Goal: Task Accomplishment & Management: Use online tool/utility

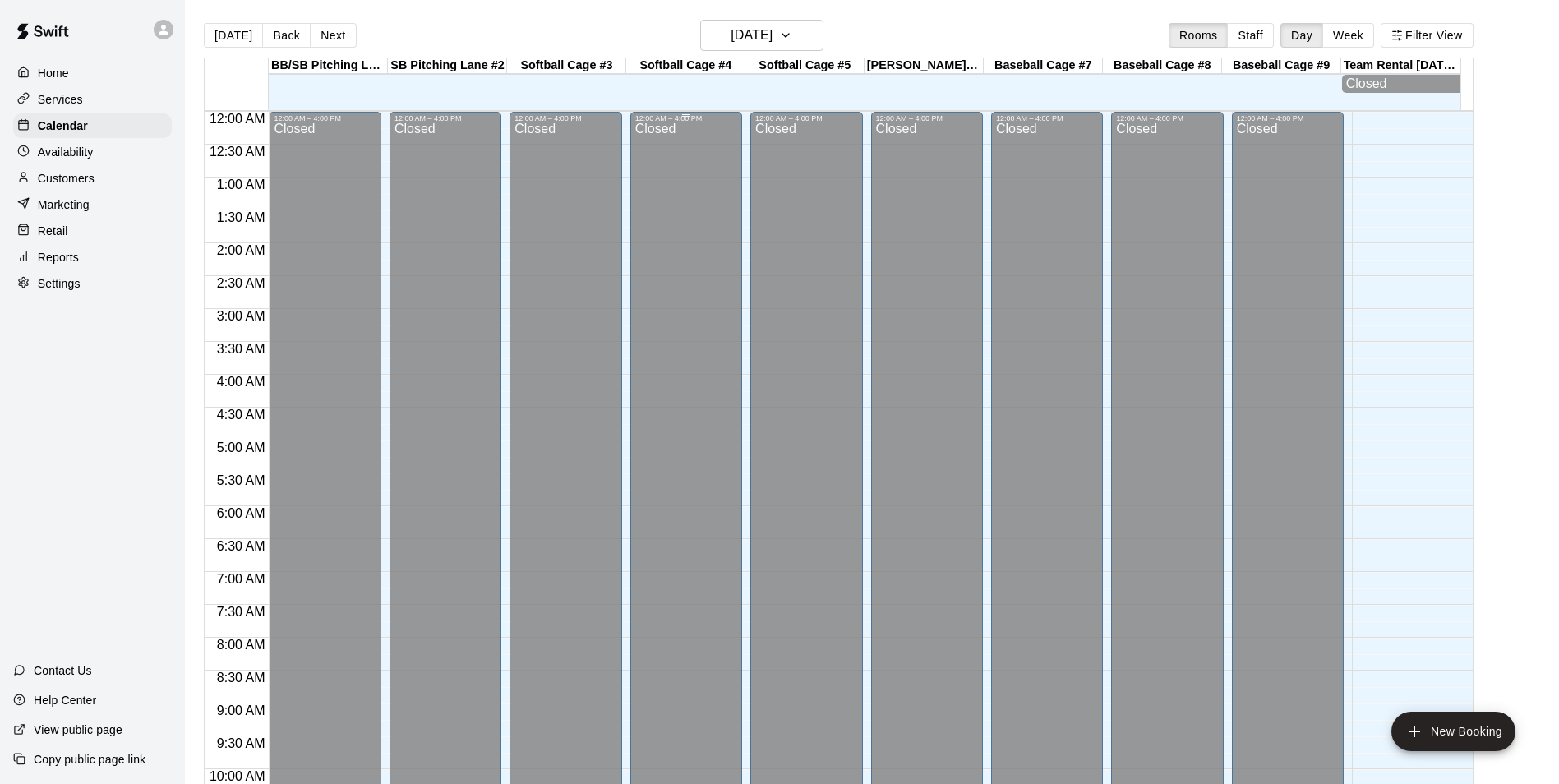
scroll to position [834, 0]
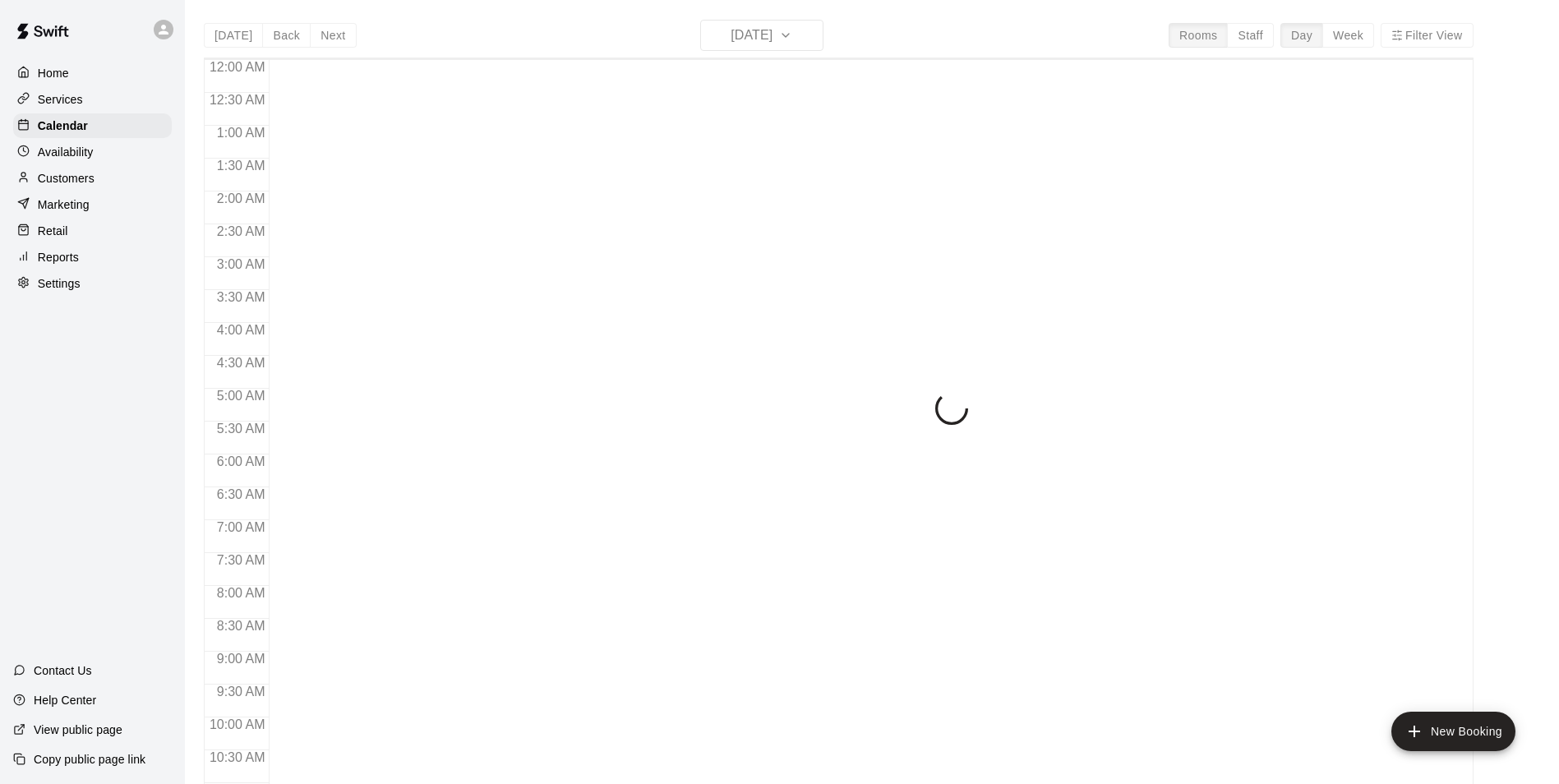
scroll to position [834, 0]
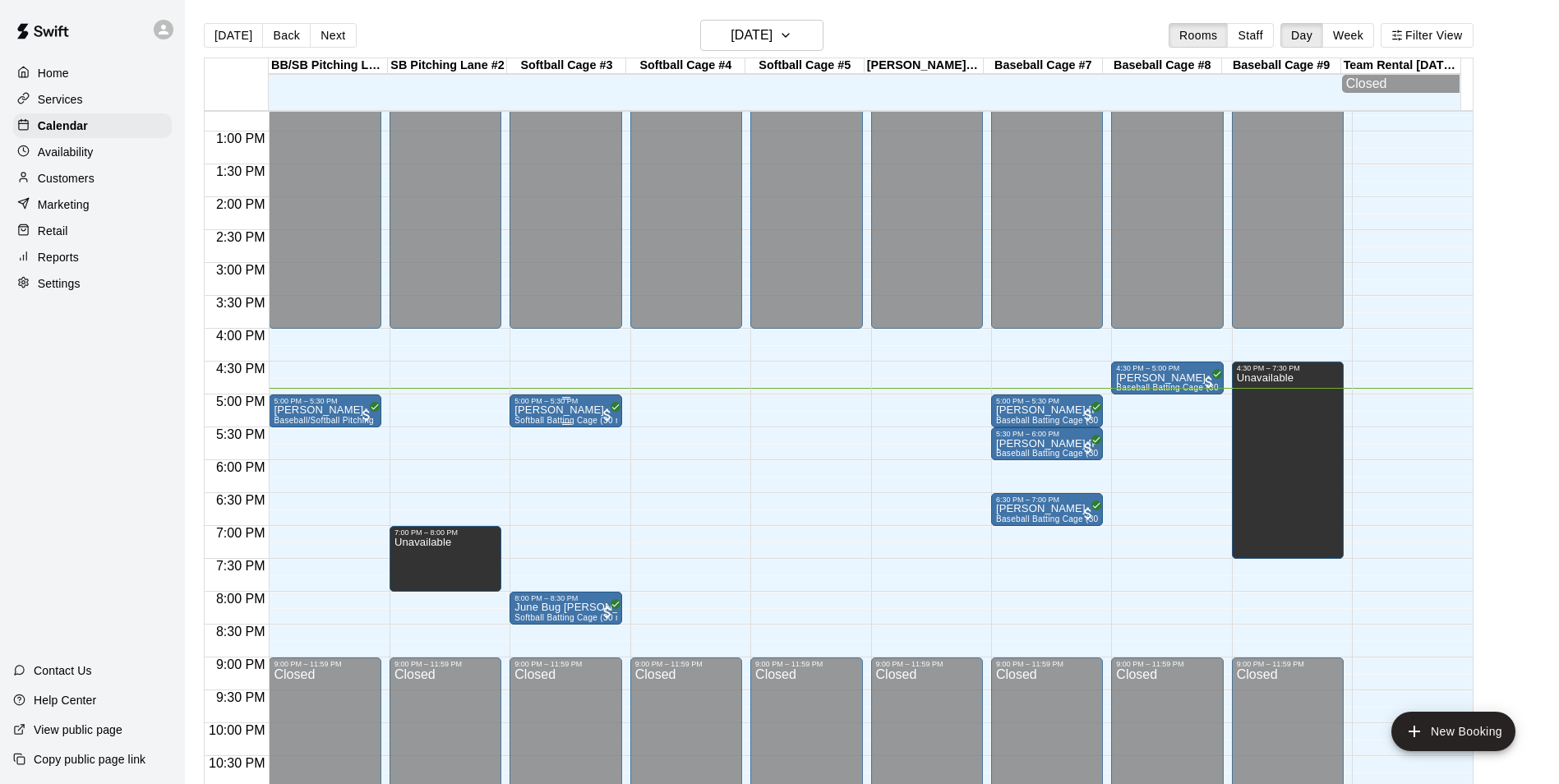
click at [591, 418] on div "Alaina Mason Softball Batting Cage (30 min)" at bounding box center [565, 796] width 102 height 784
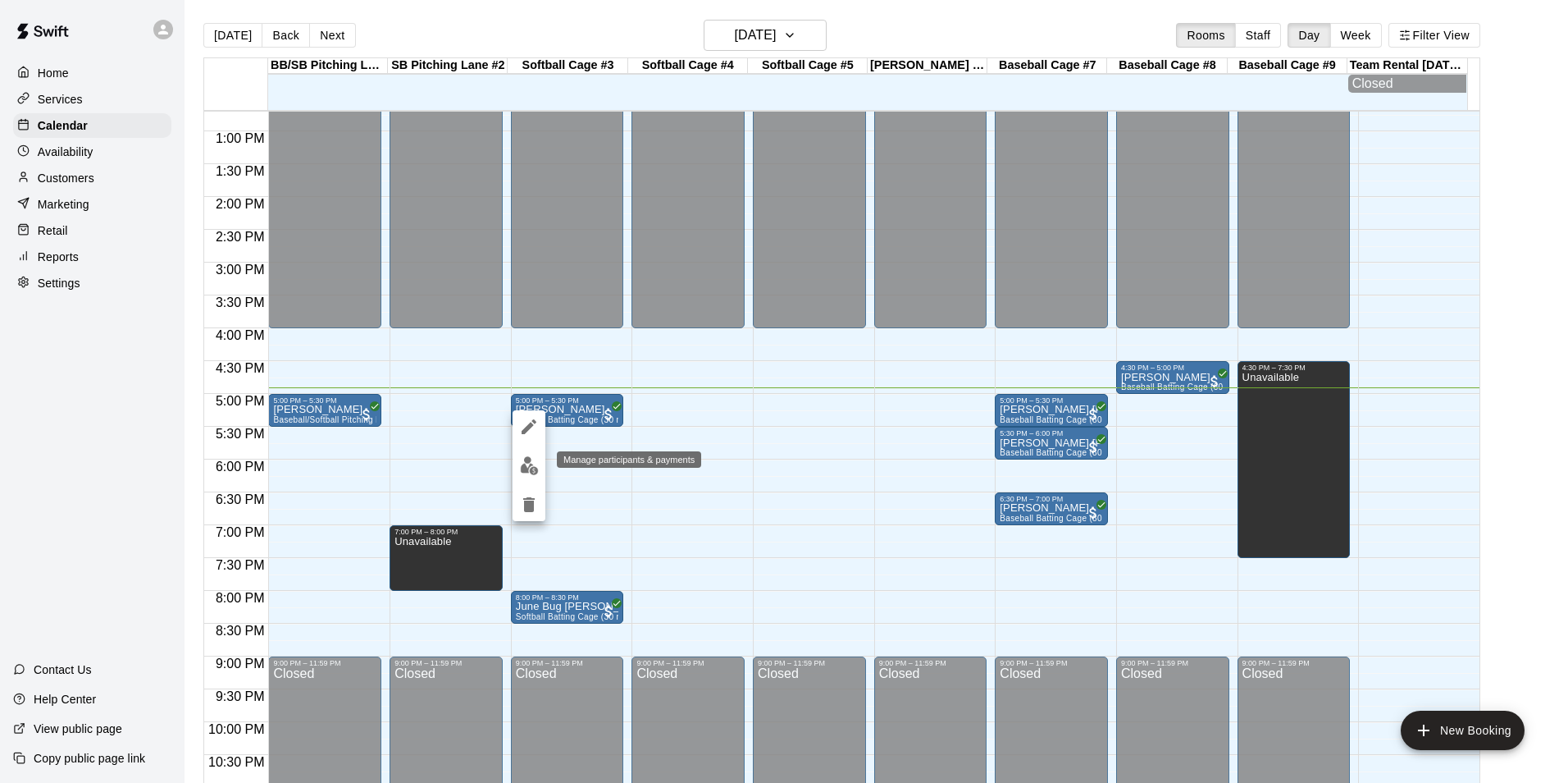
click at [535, 464] on img "edit" at bounding box center [530, 466] width 19 height 19
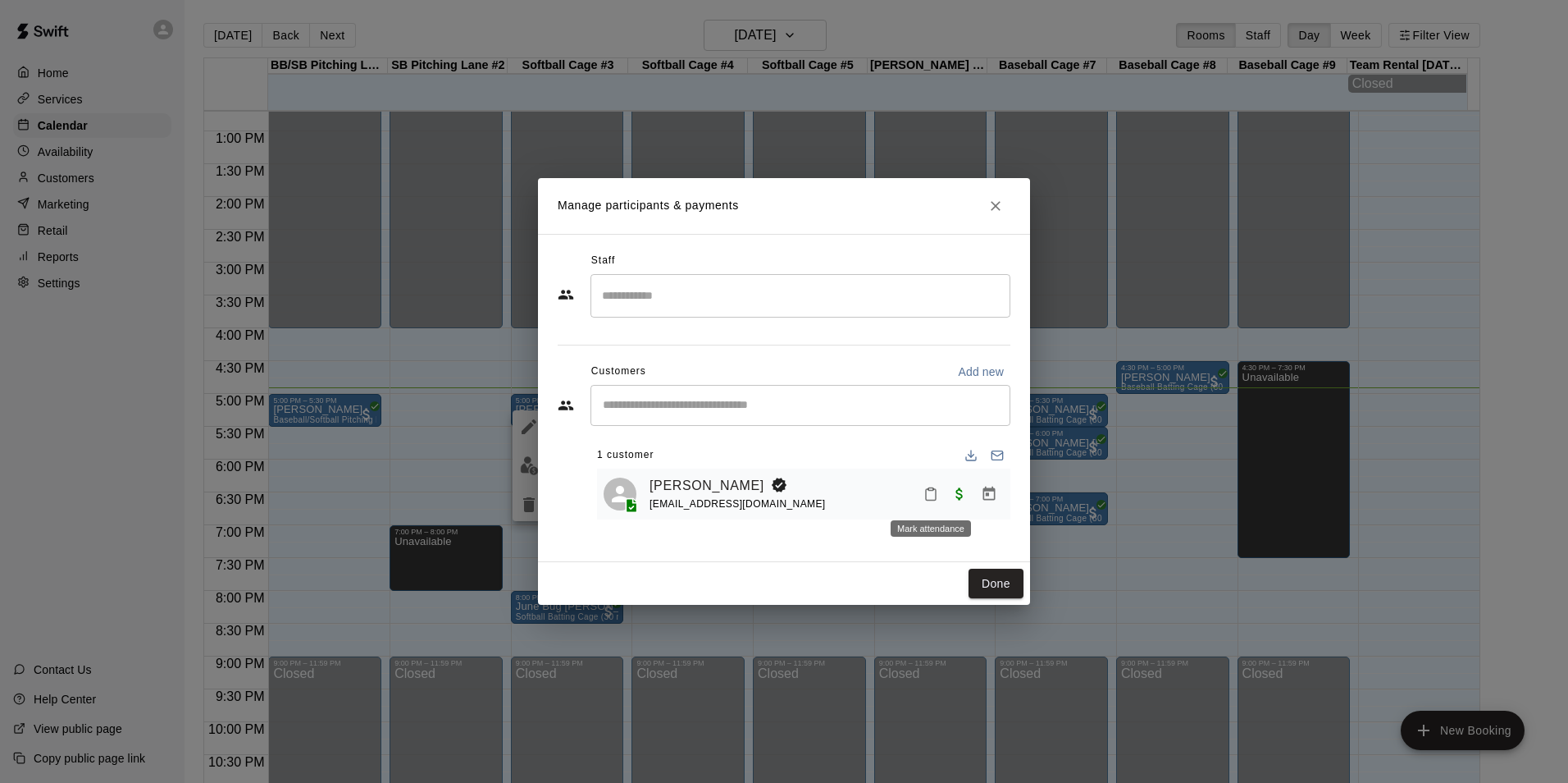
click at [927, 499] on icon "Mark attendance" at bounding box center [930, 493] width 15 height 15
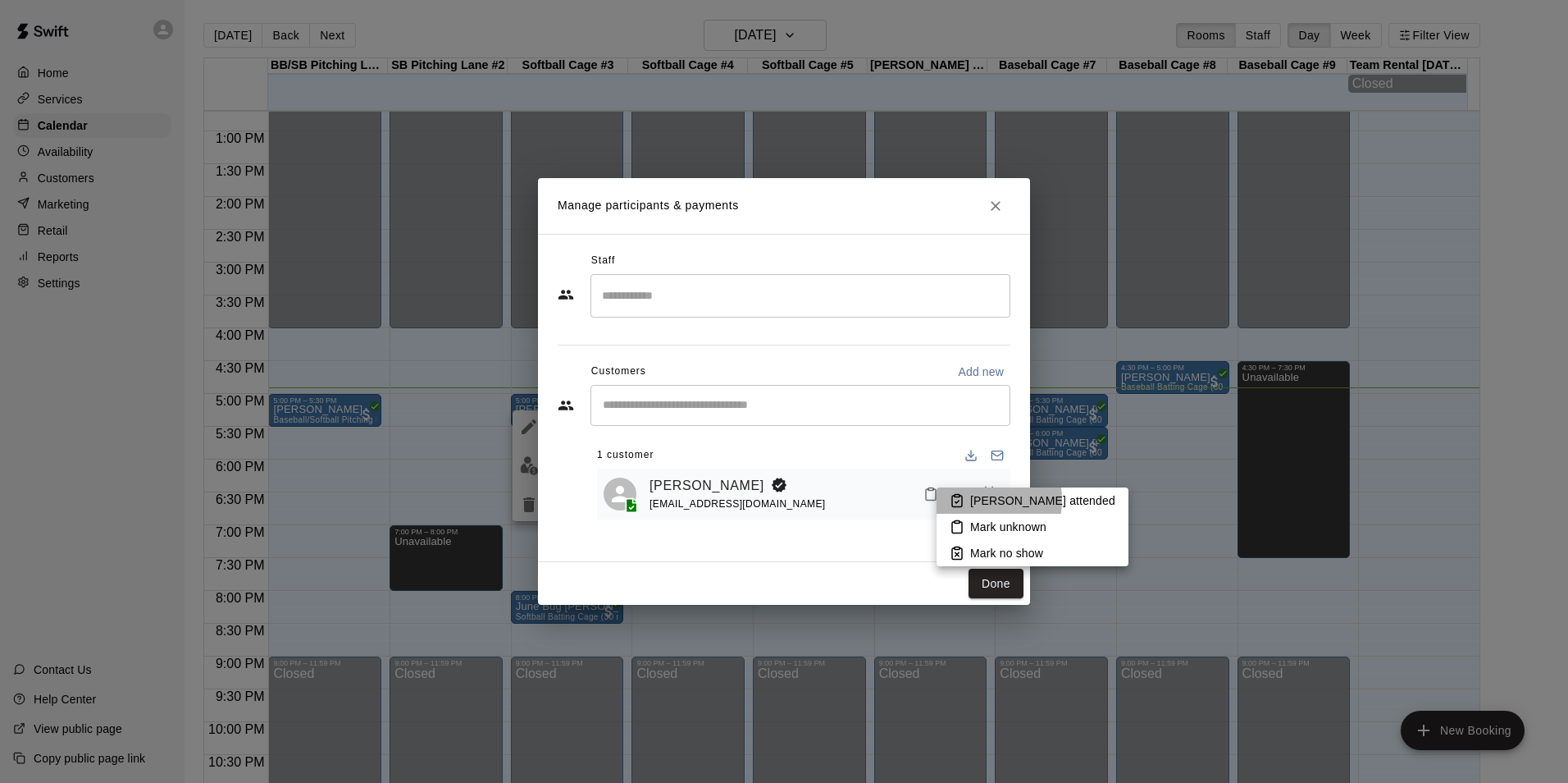
click at [973, 499] on p "Mark attended" at bounding box center [1042, 500] width 145 height 16
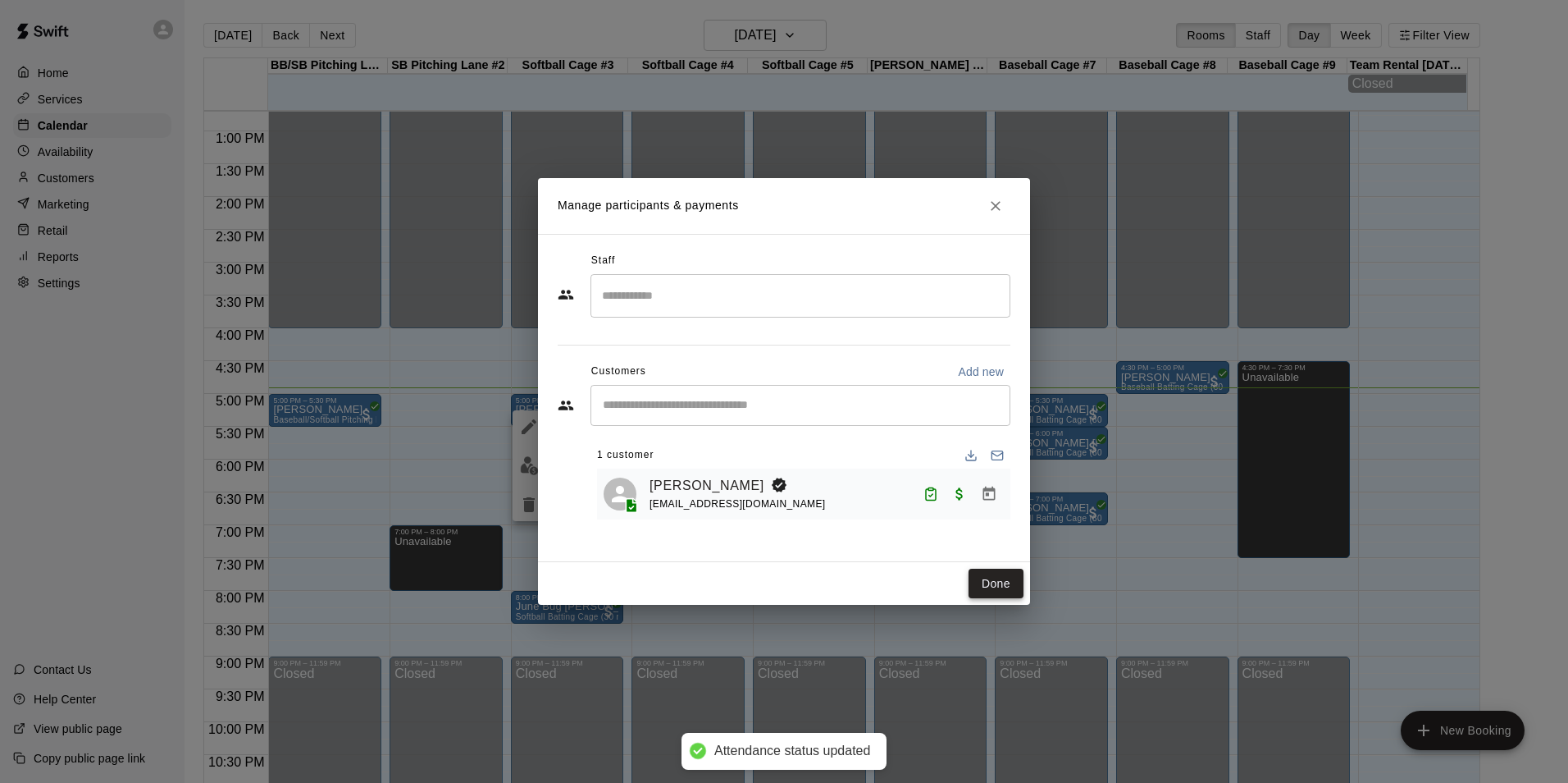
click at [995, 579] on button "Done" at bounding box center [995, 584] width 55 height 30
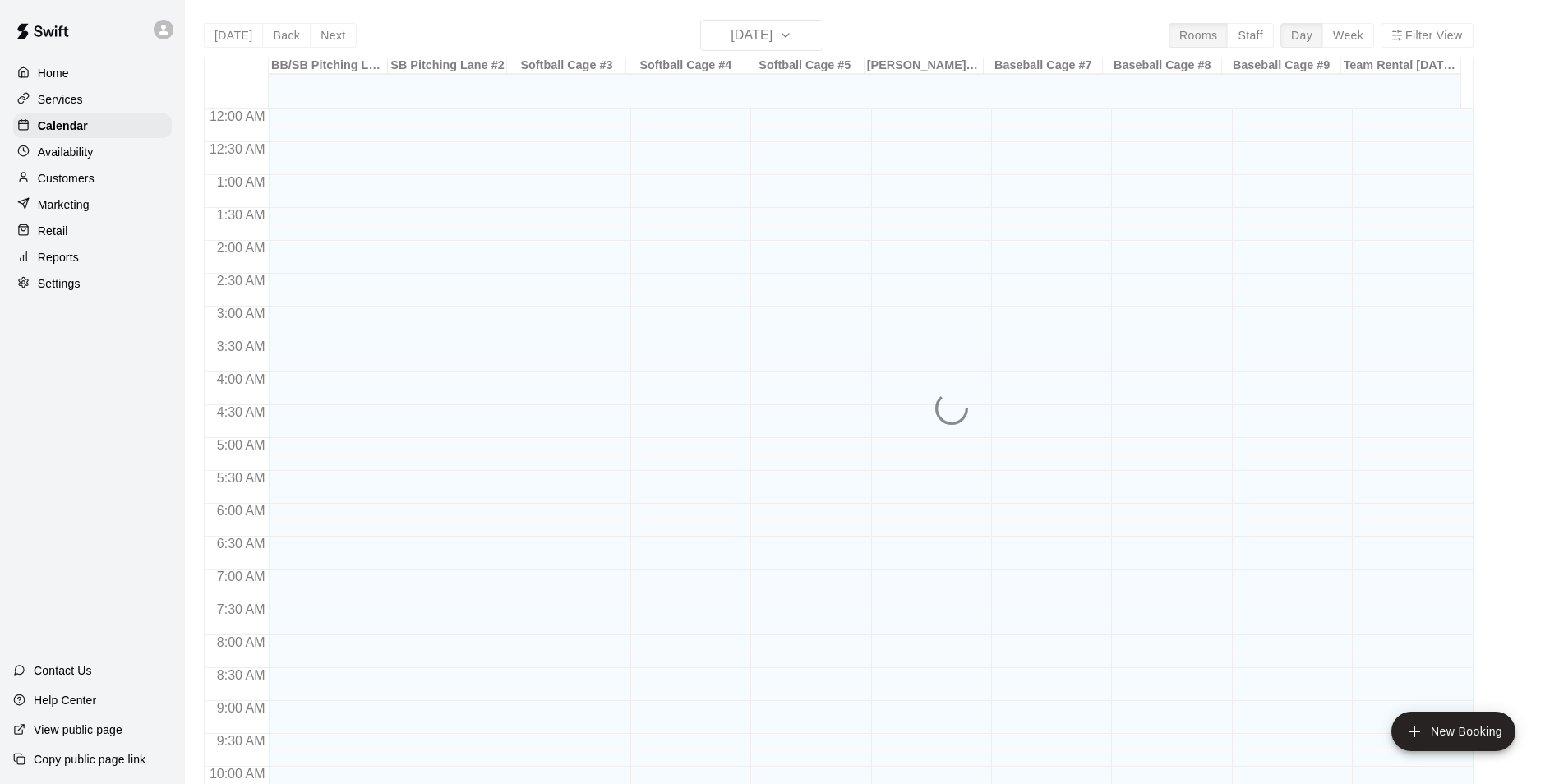
scroll to position [834, 0]
